Goal: Navigation & Orientation: Find specific page/section

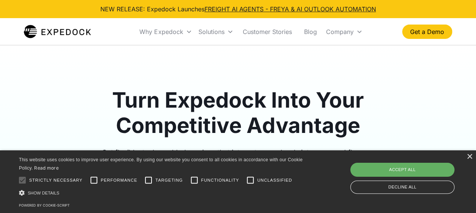
click at [398, 167] on div "Accept all" at bounding box center [402, 170] width 104 height 14
checkbox input "true"
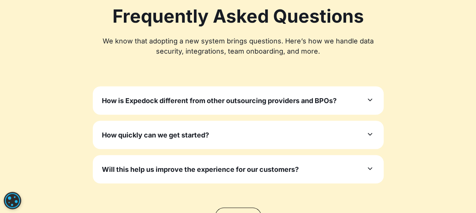
scroll to position [2365, 0]
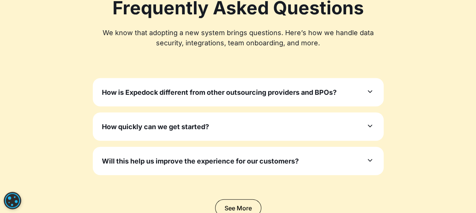
click at [368, 122] on icon at bounding box center [369, 126] width 9 height 9
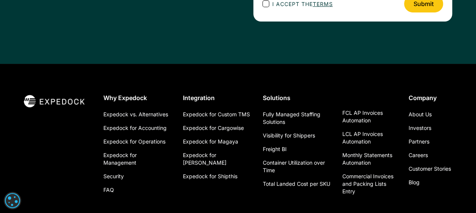
scroll to position [2860, 0]
click at [414, 121] on link "Investors" at bounding box center [419, 128] width 23 height 14
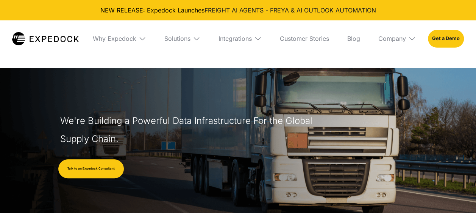
select select
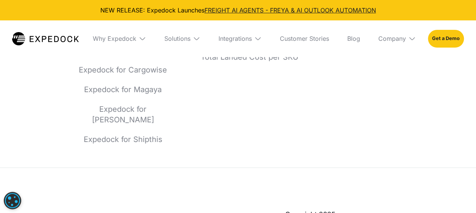
scroll to position [3404, 0]
